Goal: Find specific page/section: Find specific page/section

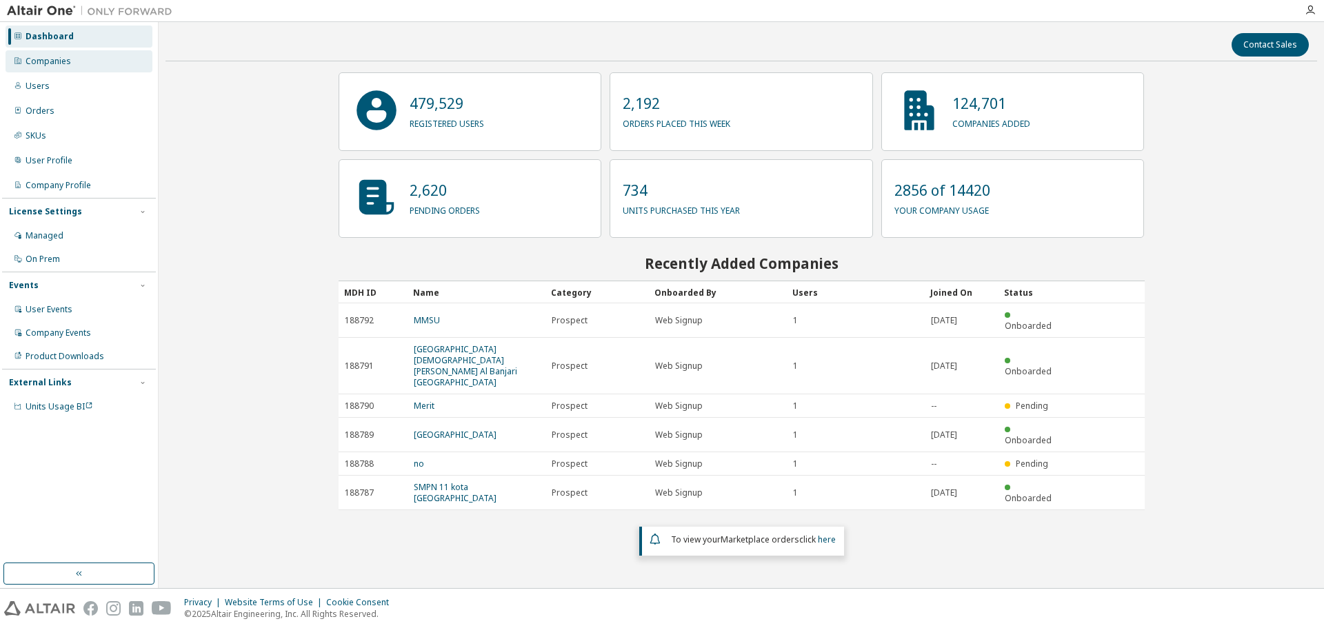
click at [33, 56] on div "Companies" at bounding box center [49, 61] width 46 height 11
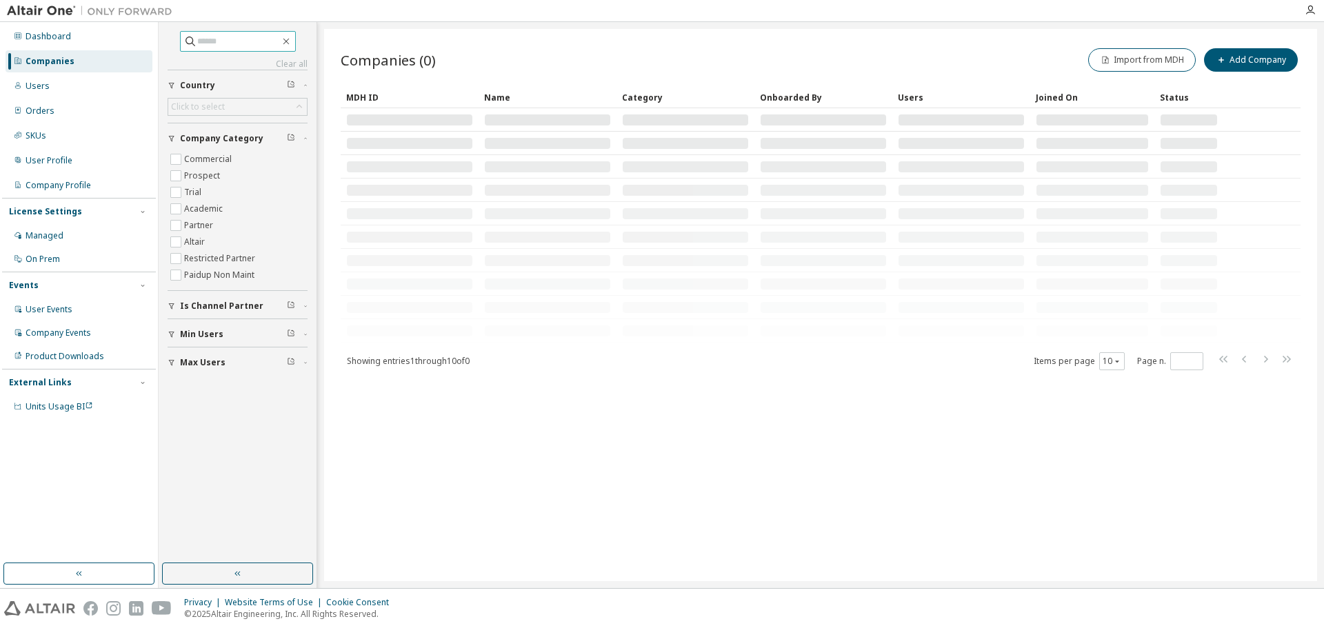
click at [208, 44] on input "text" at bounding box center [238, 41] width 83 height 14
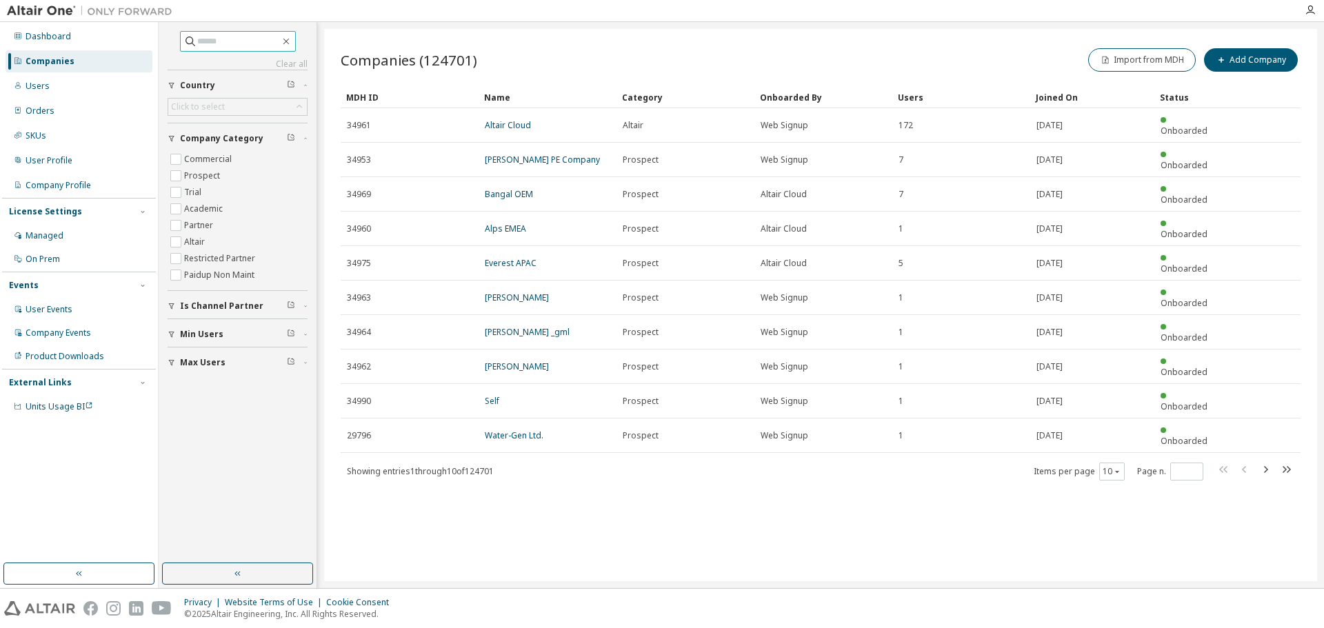
click at [211, 43] on input "text" at bounding box center [238, 41] width 83 height 14
type input "**********"
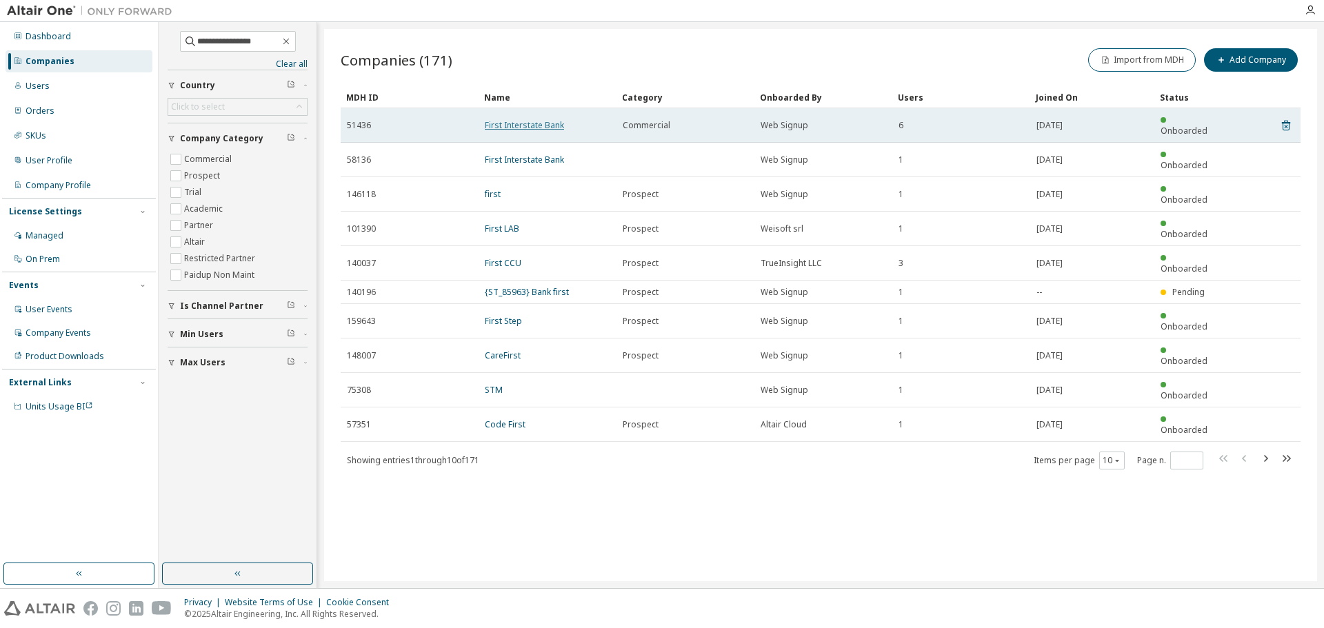
click at [516, 120] on link "First Interstate Bank" at bounding box center [524, 125] width 79 height 12
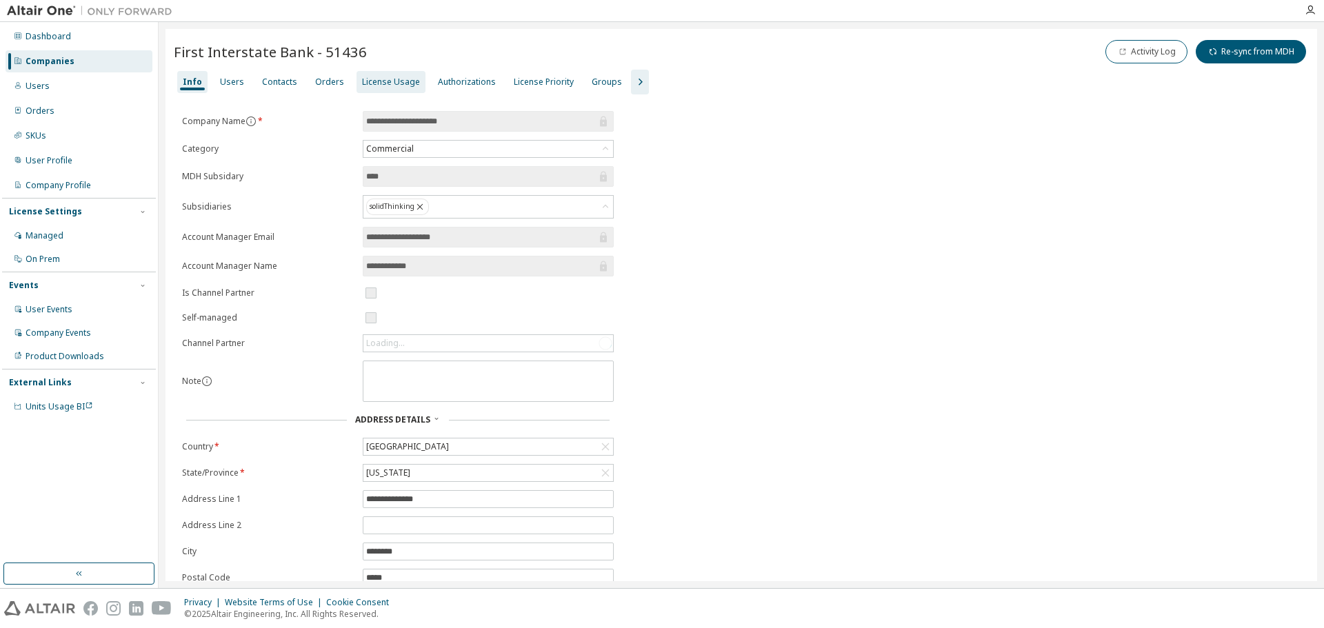
click at [387, 85] on div "License Usage" at bounding box center [391, 82] width 58 height 11
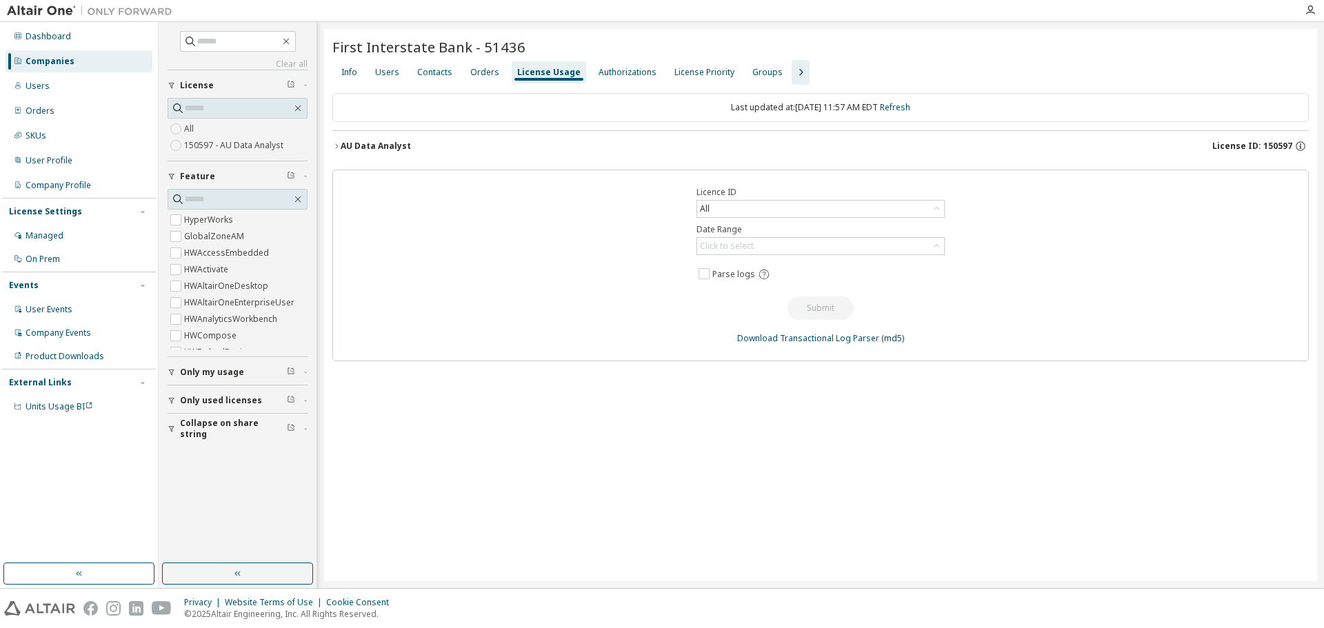
click at [368, 147] on div "AU Data Analyst" at bounding box center [376, 146] width 70 height 11
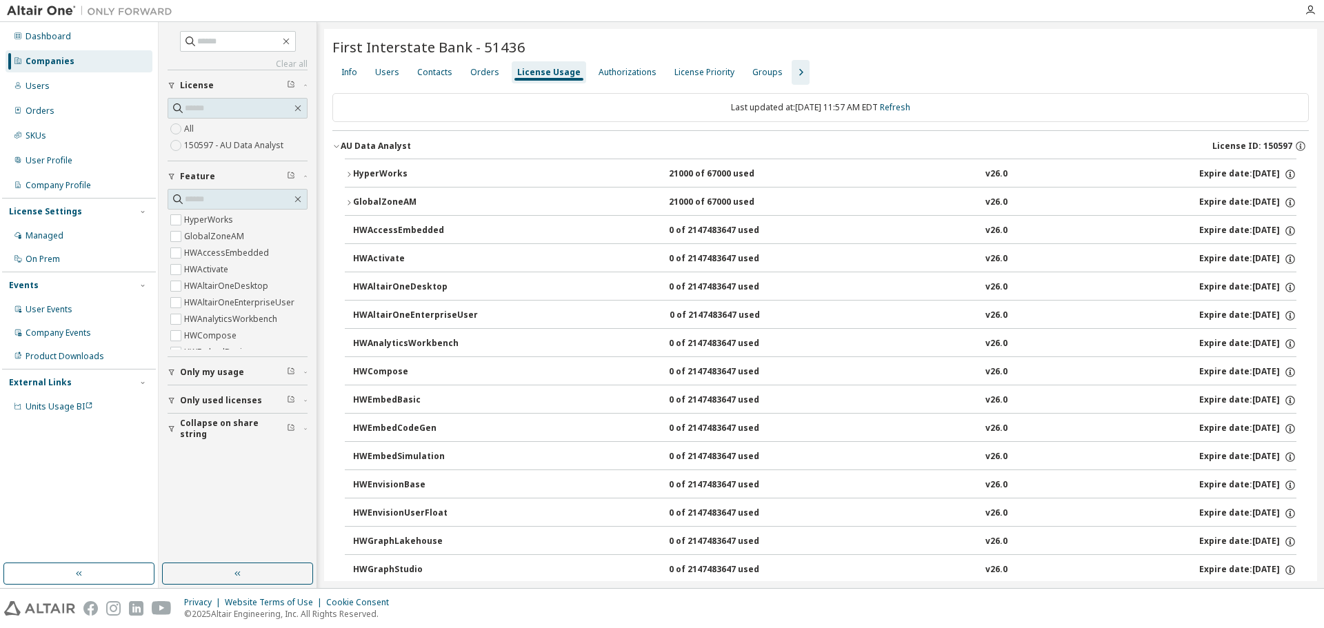
click at [349, 201] on icon "button" at bounding box center [349, 203] width 8 height 8
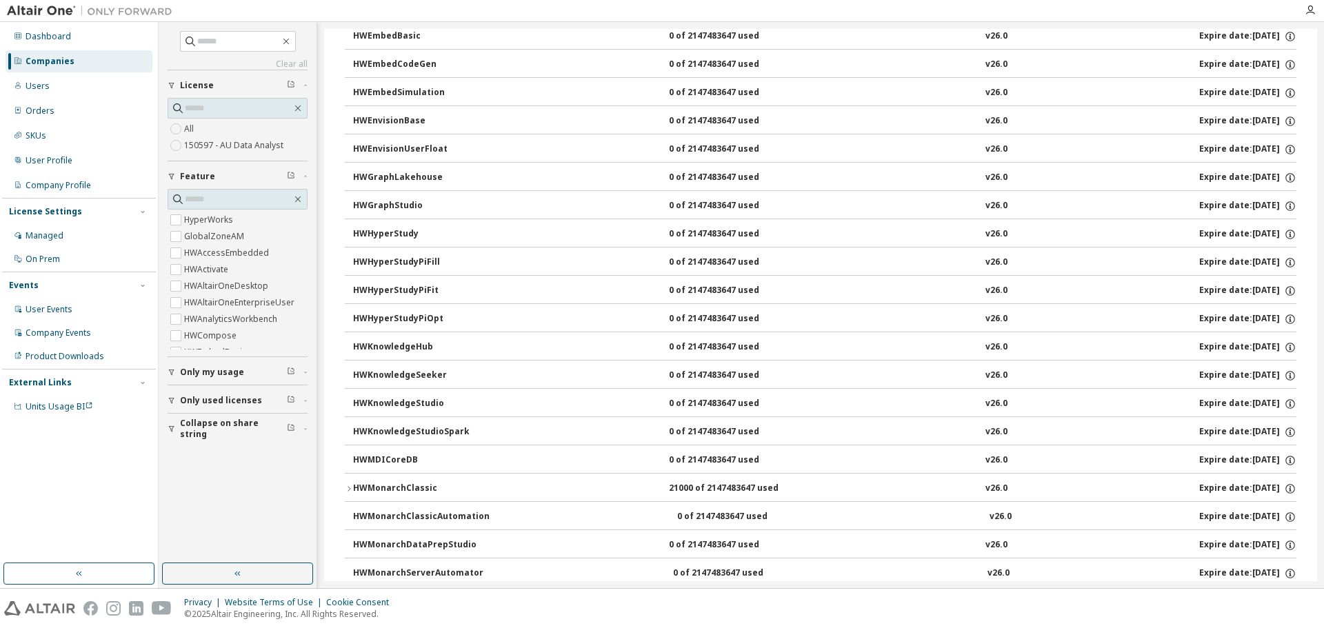
scroll to position [690, 0]
